Goal: Find specific page/section: Find specific page/section

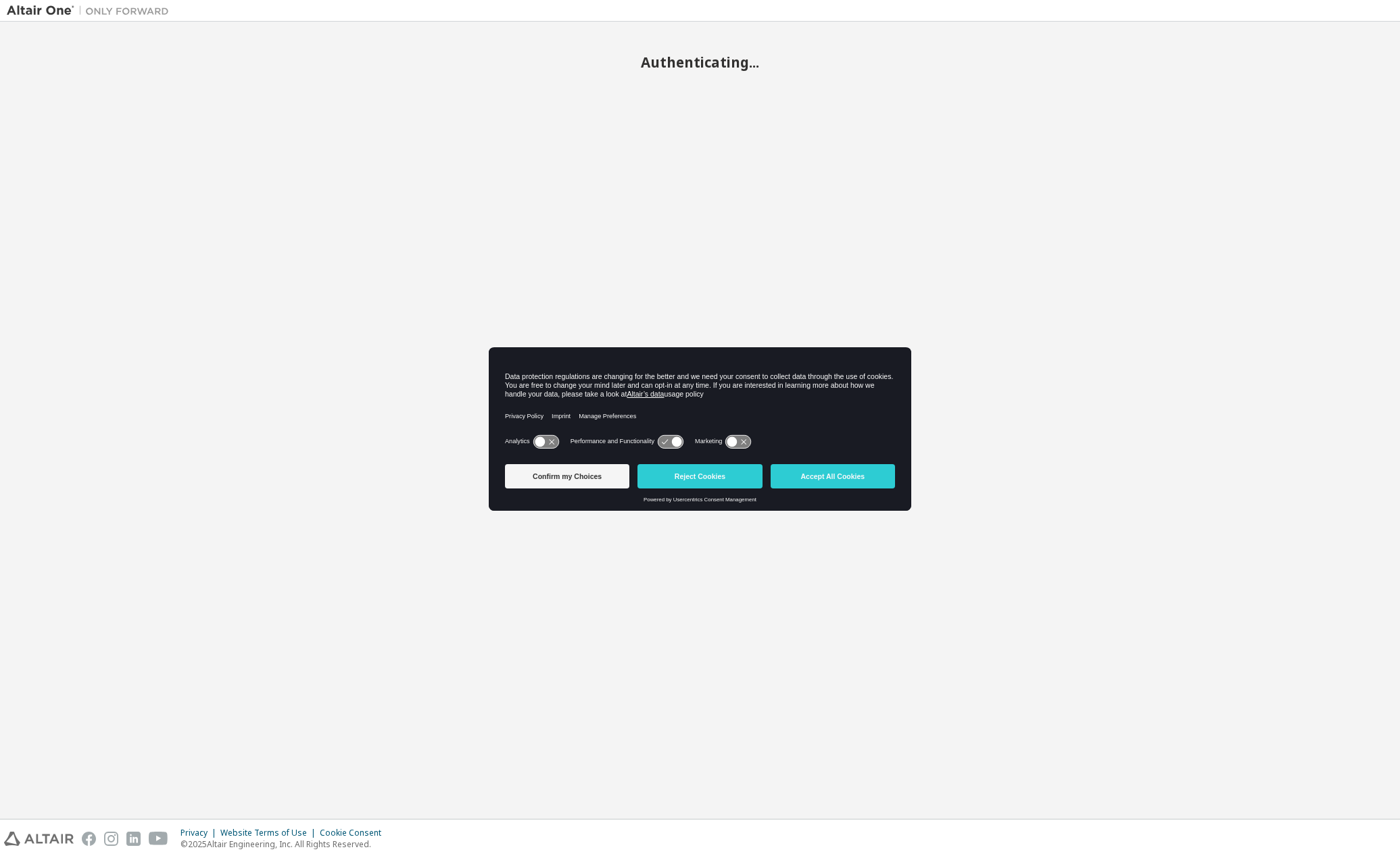
click at [682, 474] on button "Reject Cookies" at bounding box center [700, 477] width 125 height 25
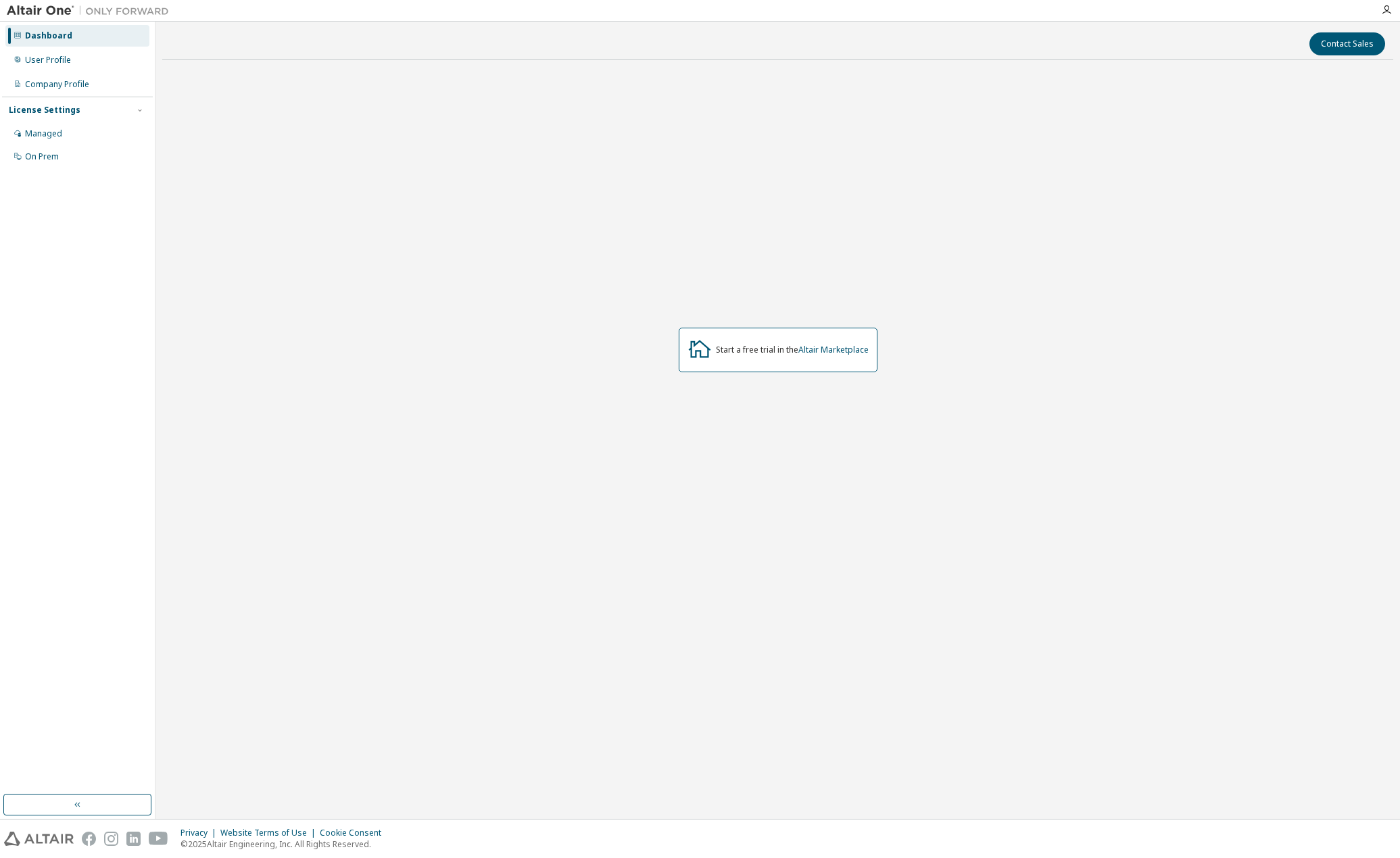
click at [48, 154] on div "On Prem" at bounding box center [42, 157] width 34 height 11
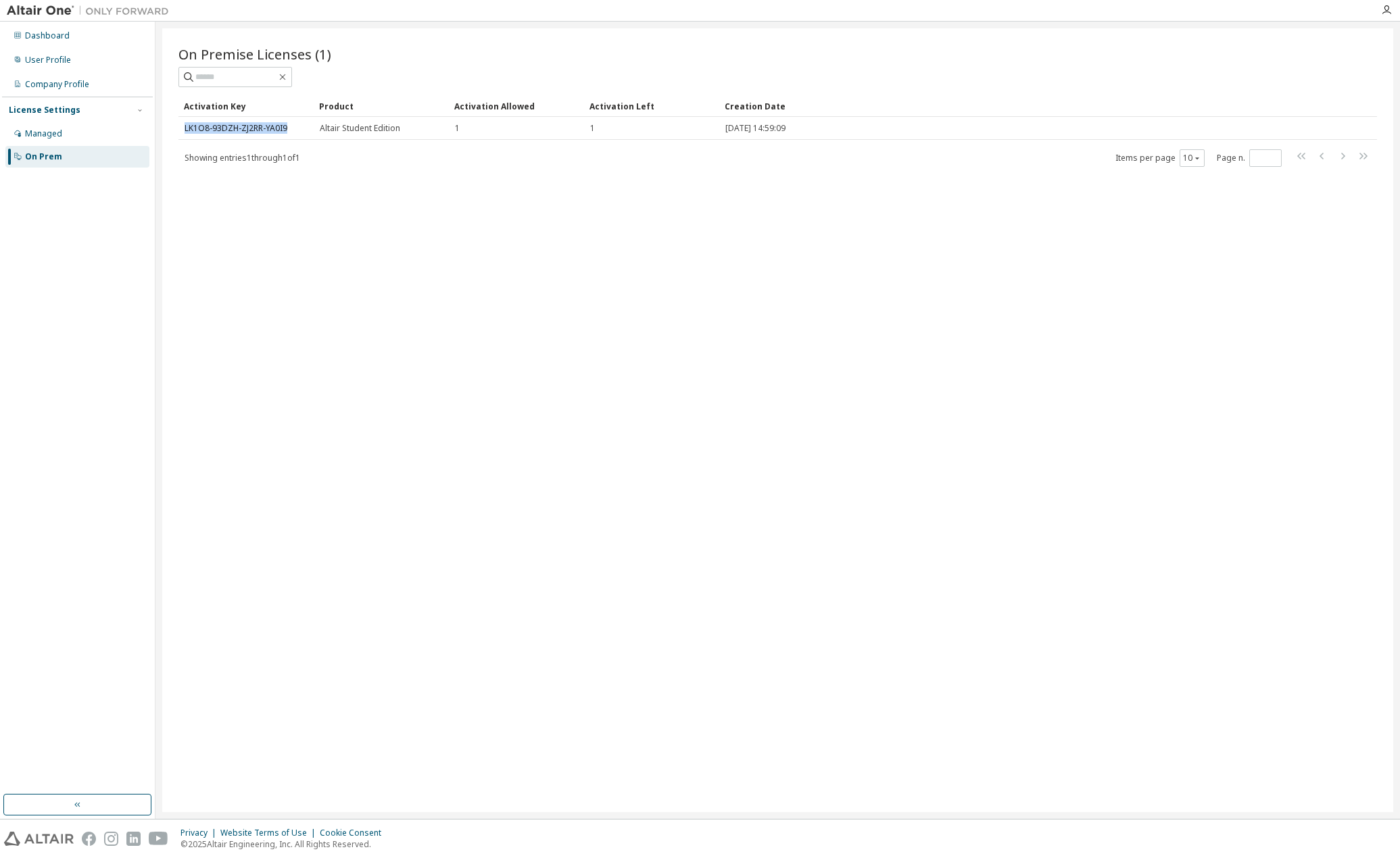
drag, startPoint x: 287, startPoint y: 127, endPoint x: 184, endPoint y: 129, distance: 103.0
click at [184, 129] on td "LK1O8-93DZH-ZJ2RR-YA0I9" at bounding box center [246, 129] width 135 height 23
copy link "LK1O8-93DZH-ZJ2RR-YA0I9"
click at [699, 259] on div "On Premise Licenses (1) Clear Load Save Save As Field Operator Value Select fil…" at bounding box center [777, 420] width 1231 height 784
